Goal: Task Accomplishment & Management: Complete application form

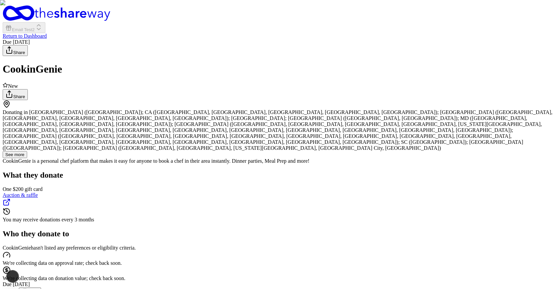
click at [19, 259] on button "Apply" at bounding box center [11, 293] width 16 height 7
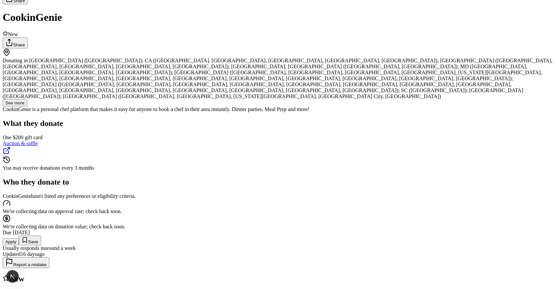
scroll to position [52, 0]
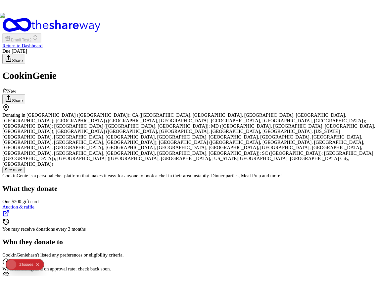
scroll to position [124, 0]
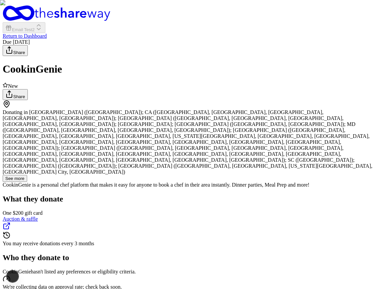
click at [220, 210] on div "Donating in [GEOGRAPHIC_DATA] ([GEOGRAPHIC_DATA]); CA ([GEOGRAPHIC_DATA], [GEOG…" at bounding box center [189, 202] width 373 height 205
